Goal: Navigation & Orientation: Understand site structure

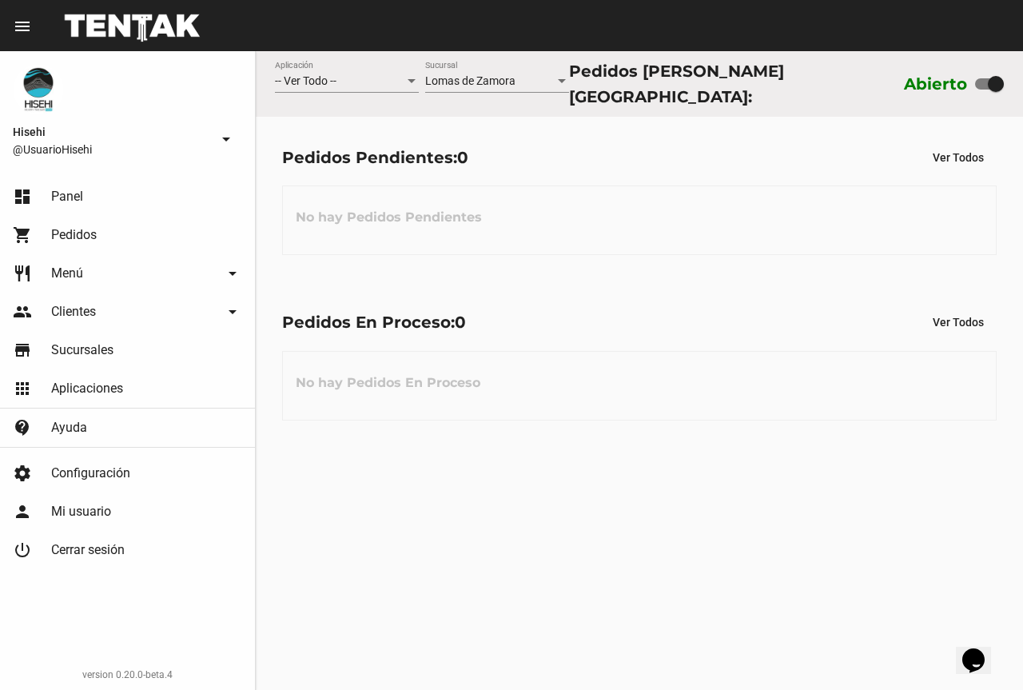
drag, startPoint x: 846, startPoint y: 459, endPoint x: 879, endPoint y: 404, distance: 64.8
click at [854, 457] on div "-- Ver Todo -- Aplicación [PERSON_NAME] Sucursal Pedidos [PERSON_NAME]: Abierto…" at bounding box center [639, 370] width 767 height 638
